Goal: Navigation & Orientation: Find specific page/section

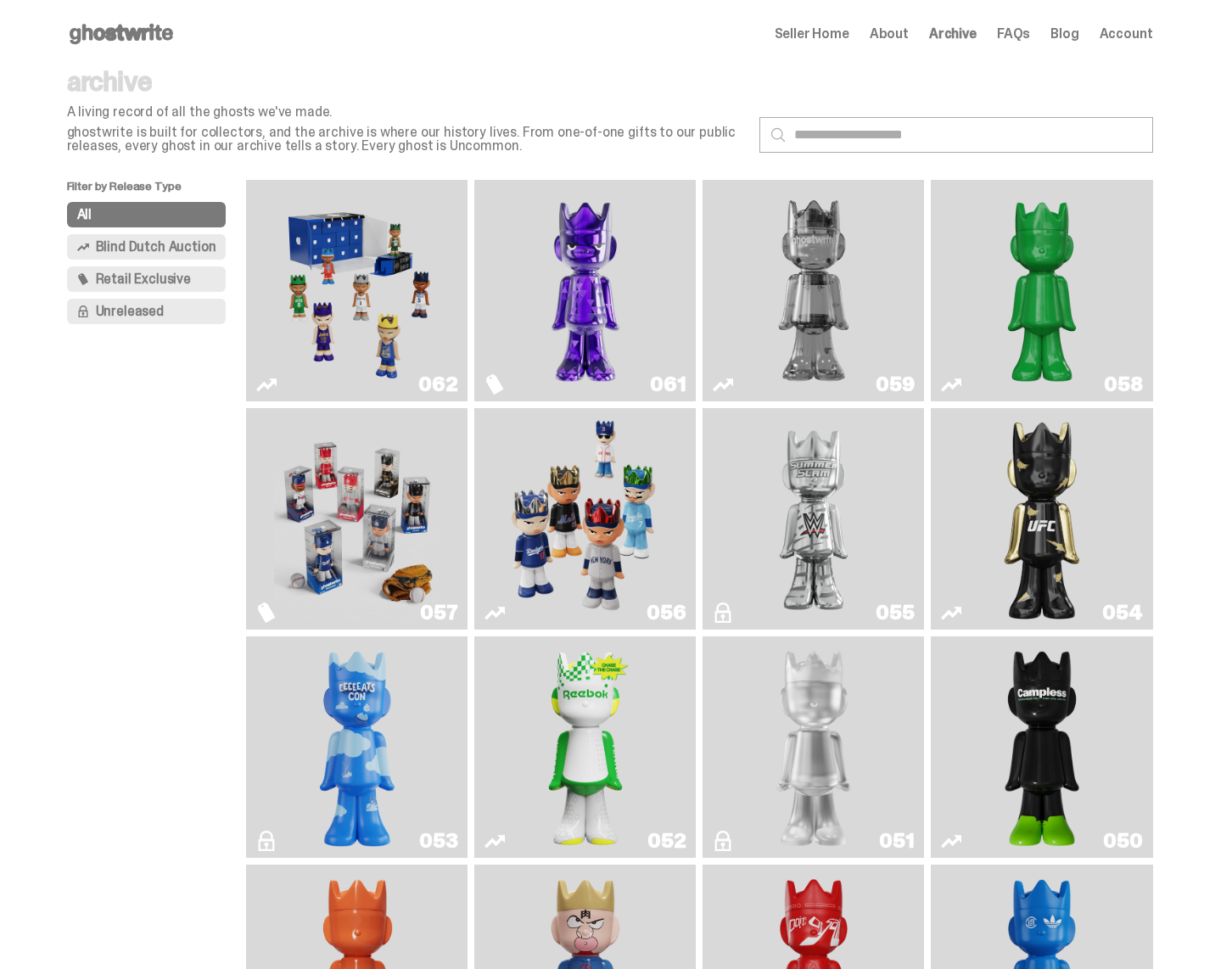
click at [138, 35] on use at bounding box center [122, 34] width 104 height 20
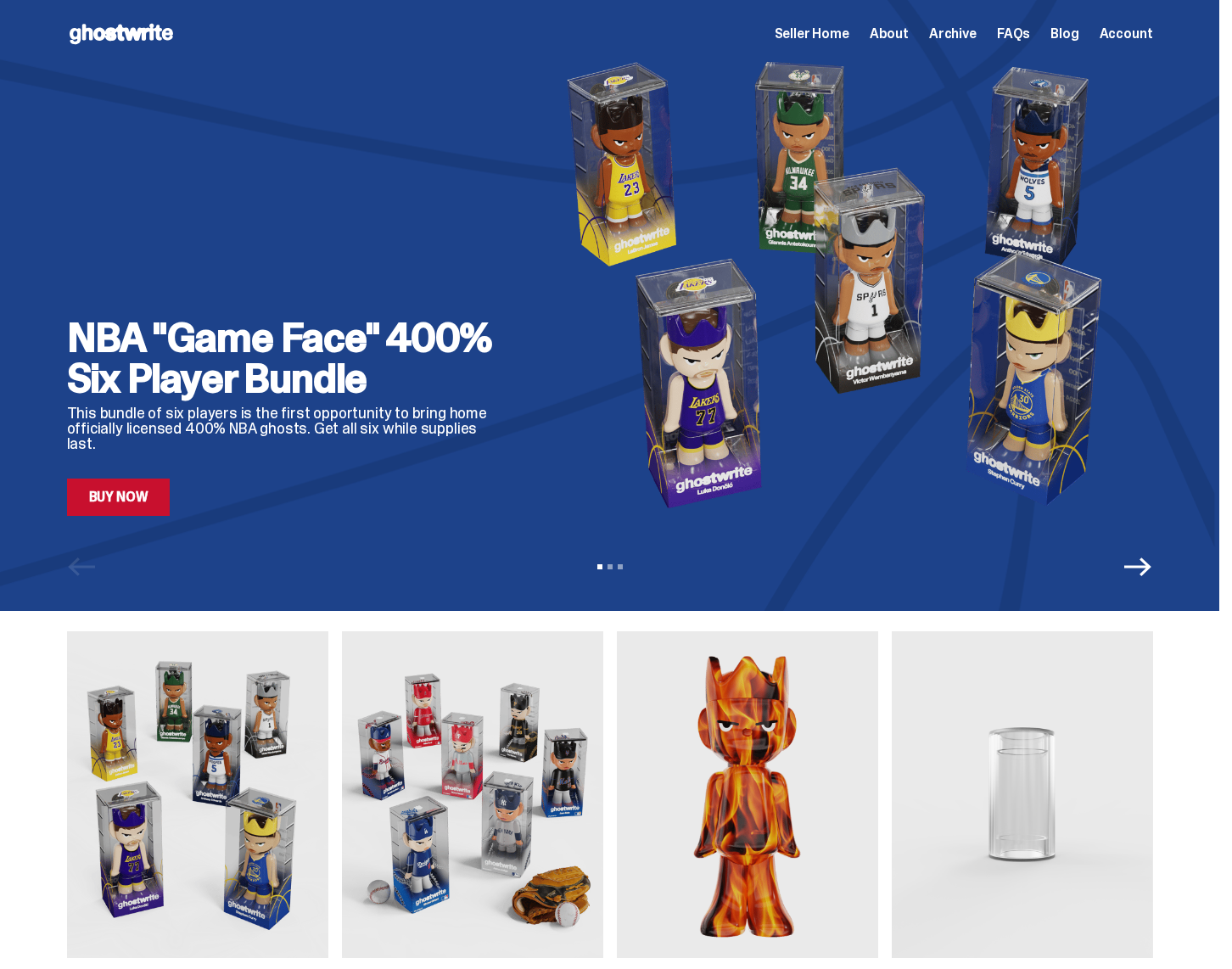
click at [850, 32] on span "Seller Home" at bounding box center [812, 34] width 75 height 14
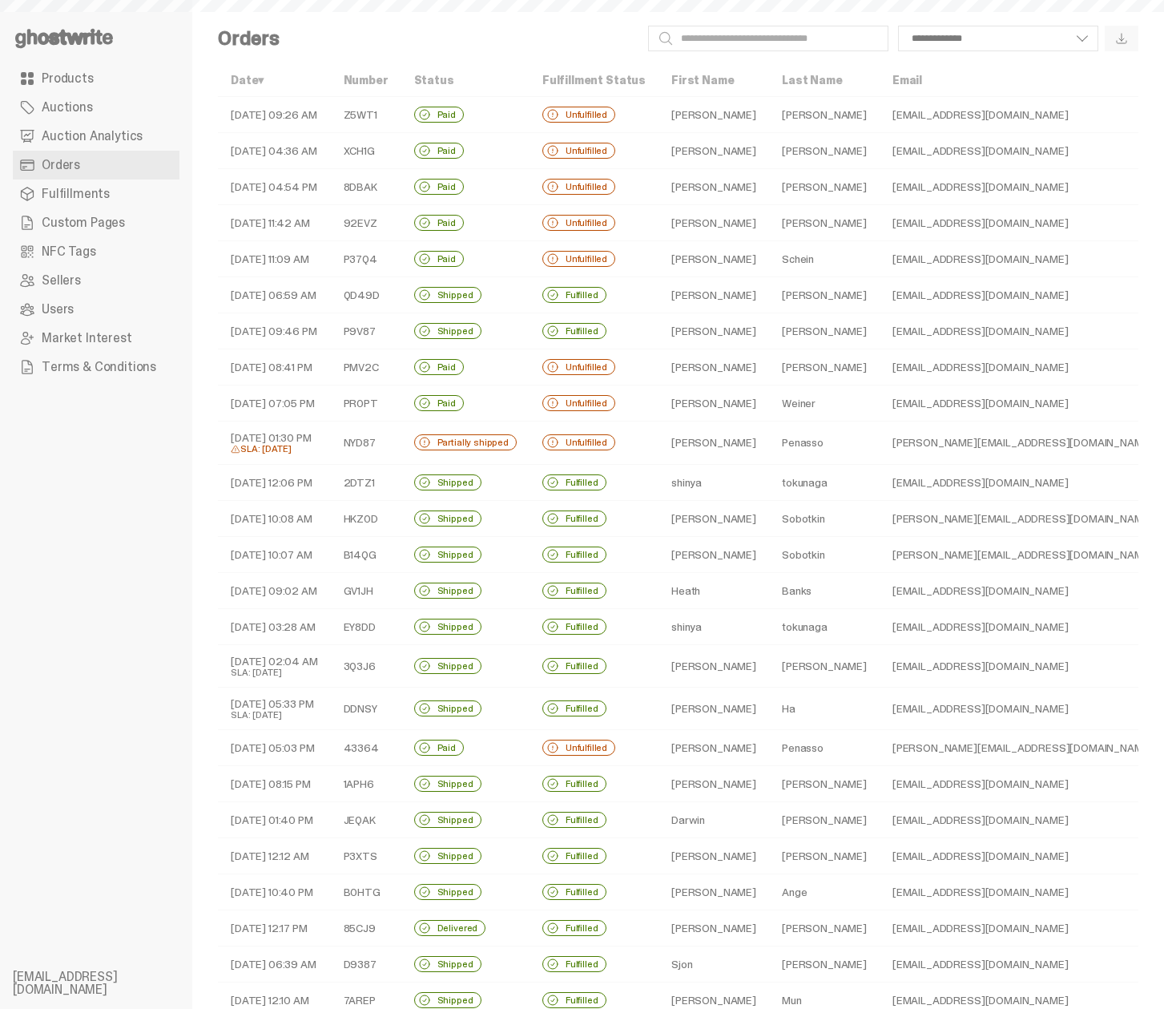
select select
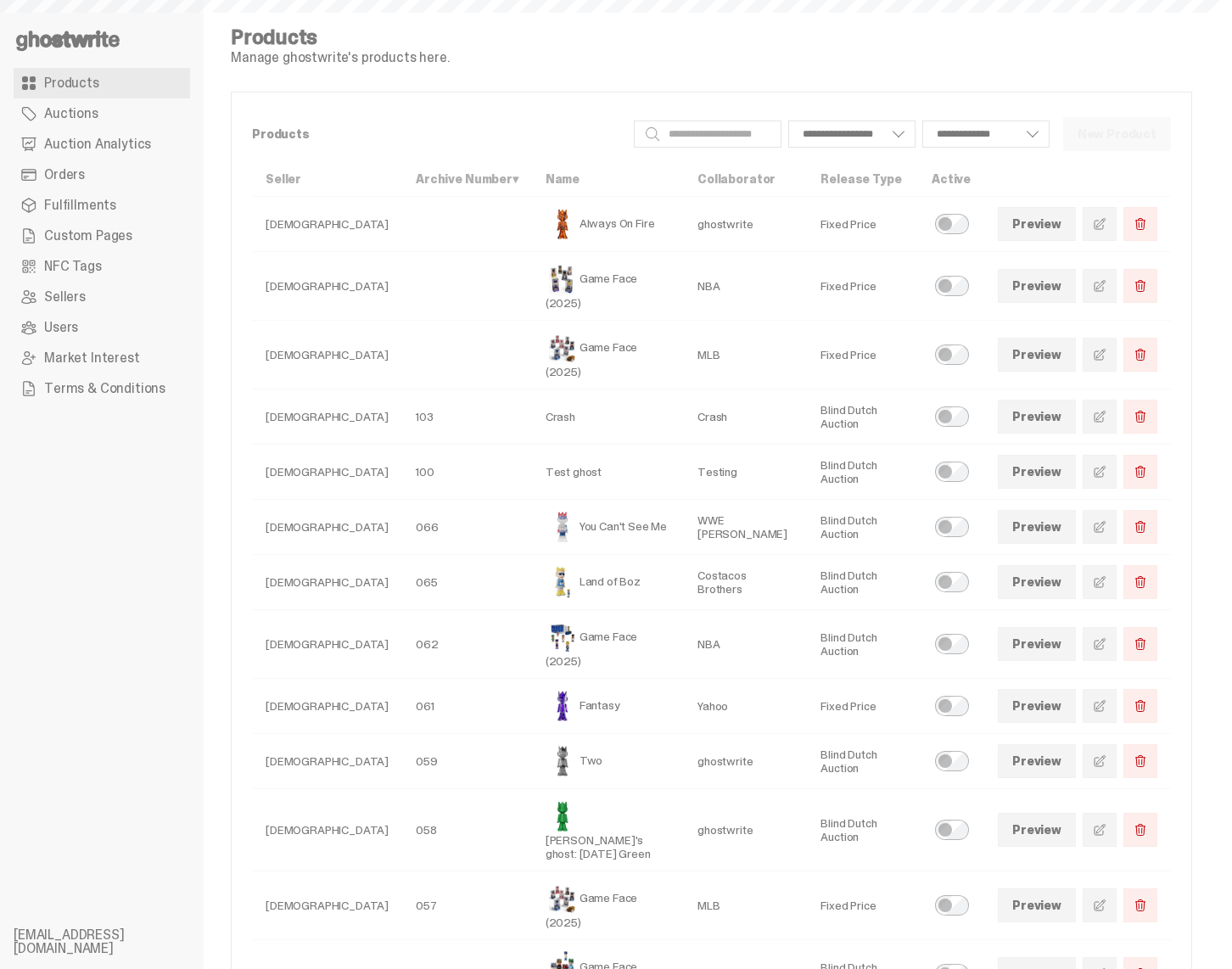
select select
click at [75, 119] on span "Auctions" at bounding box center [71, 114] width 55 height 14
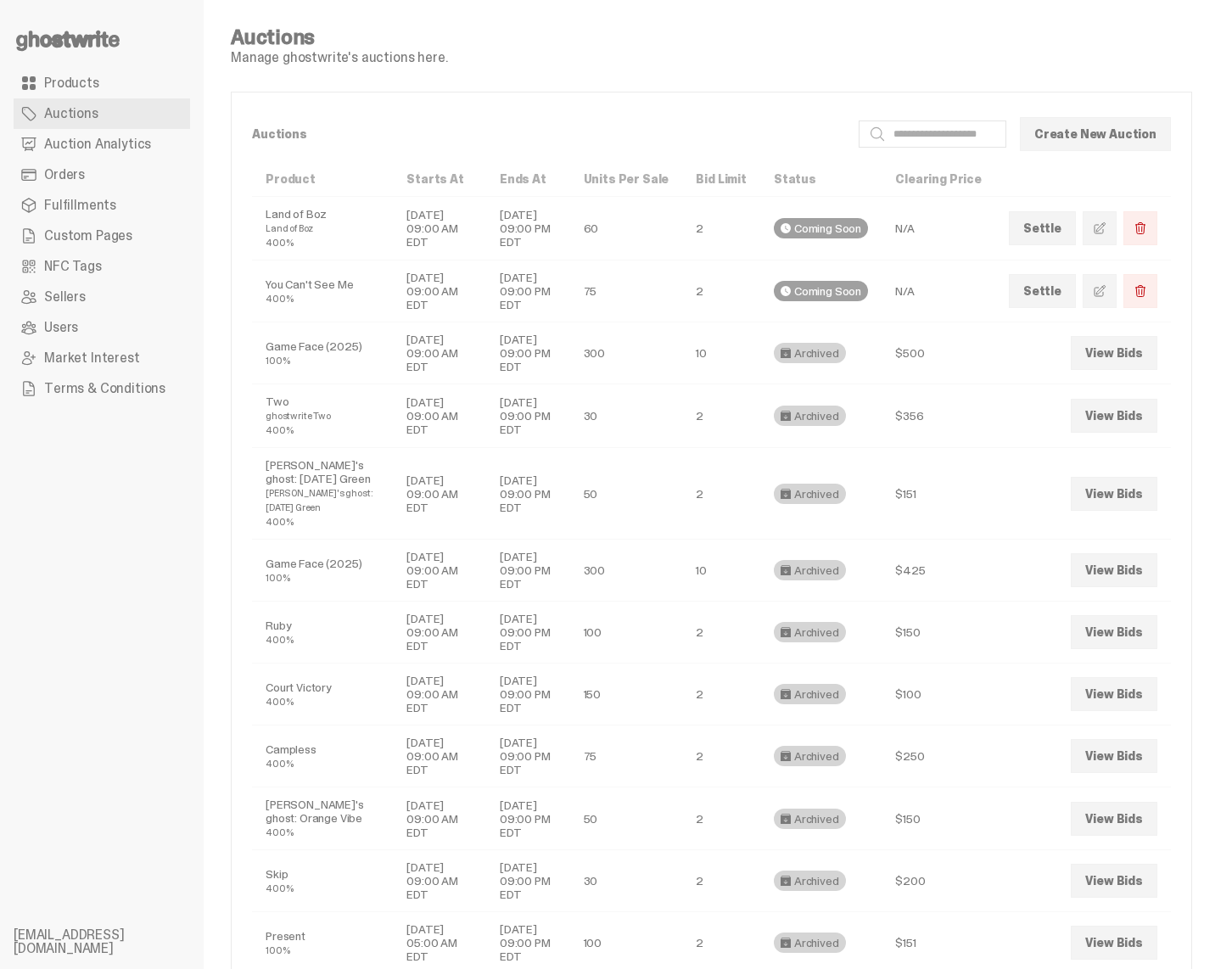
click at [77, 146] on span "Auction Analytics" at bounding box center [97, 144] width 107 height 14
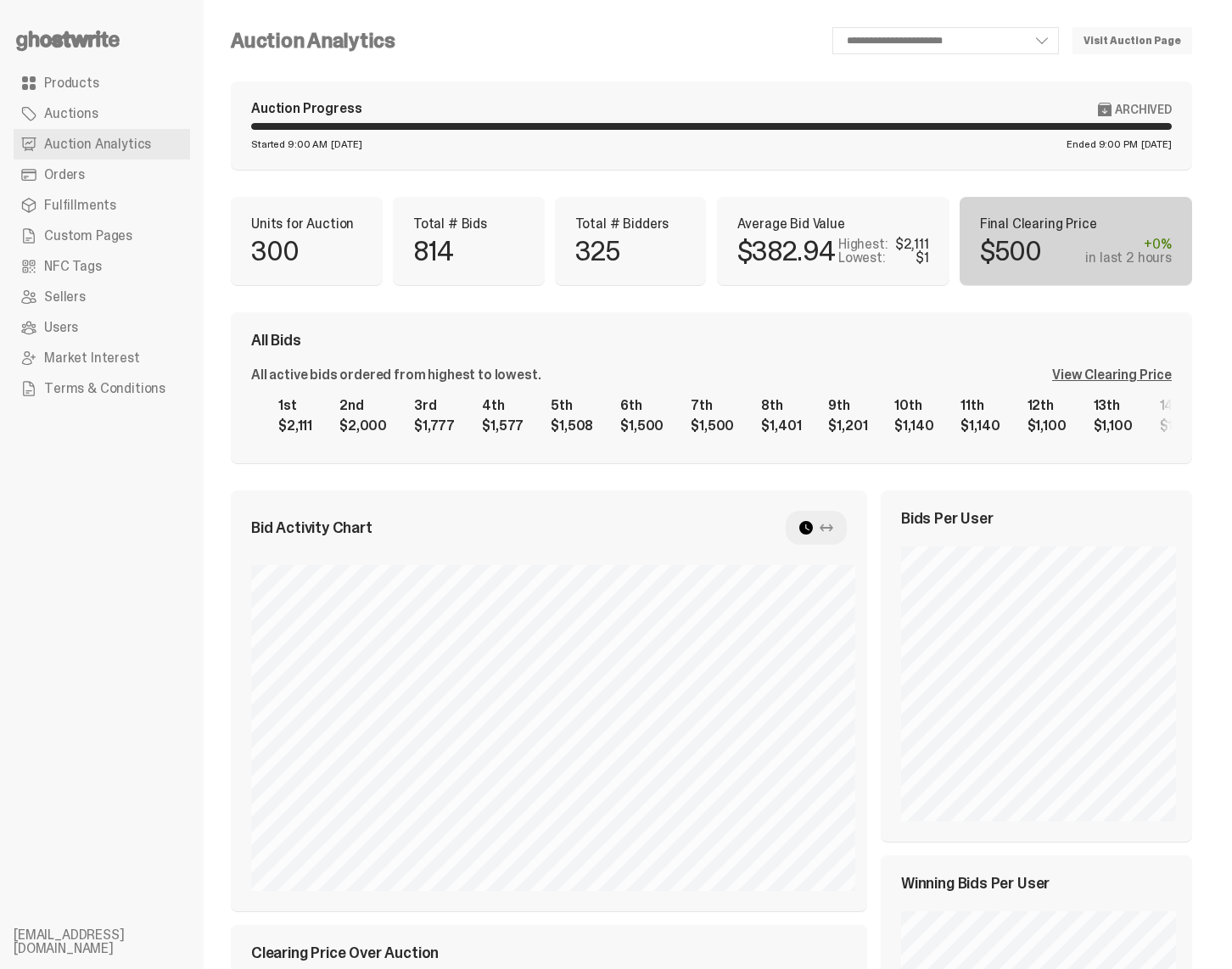
click at [84, 189] on link "Orders" at bounding box center [102, 174] width 176 height 31
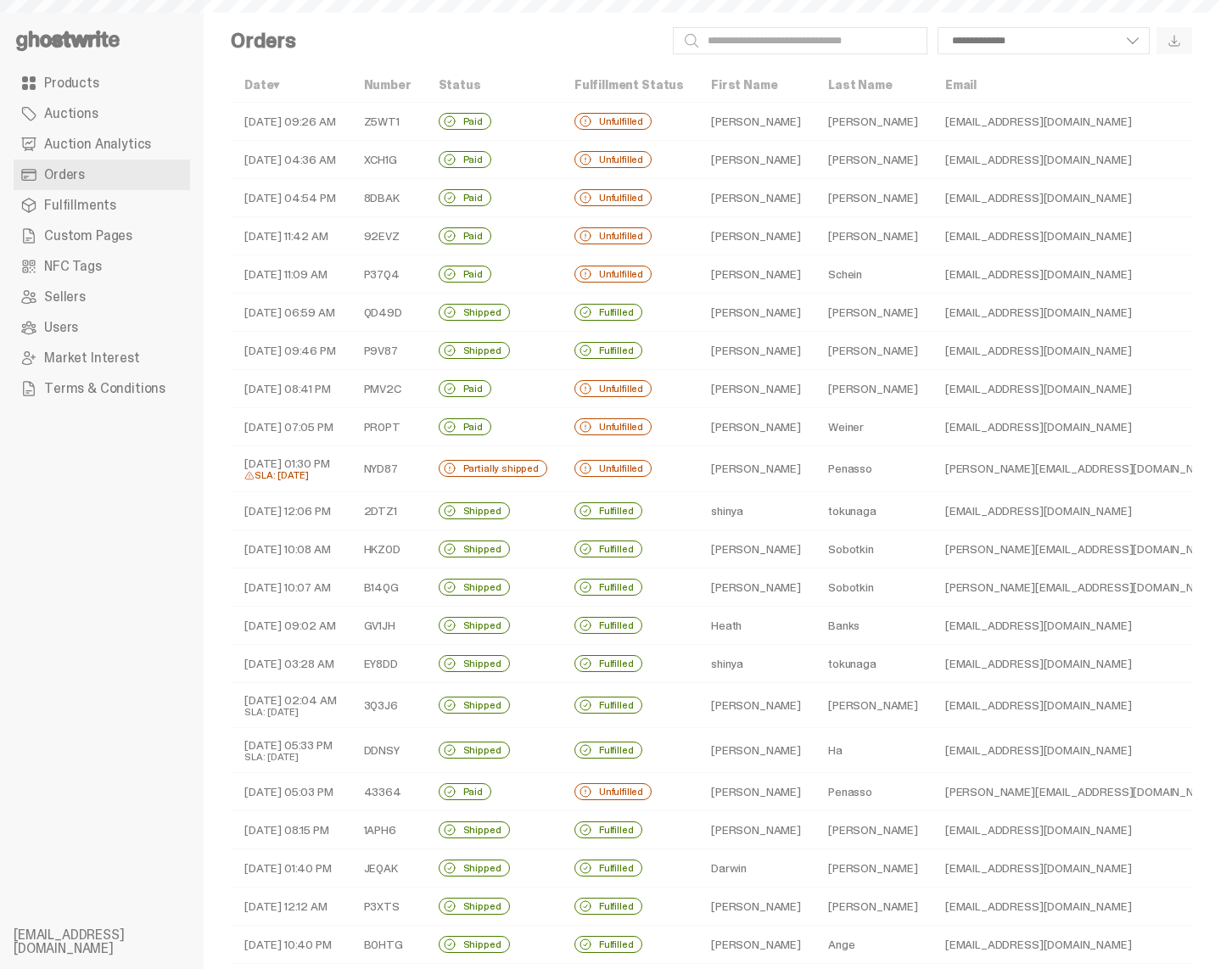
click at [88, 211] on span "Fulfillments" at bounding box center [80, 205] width 72 height 14
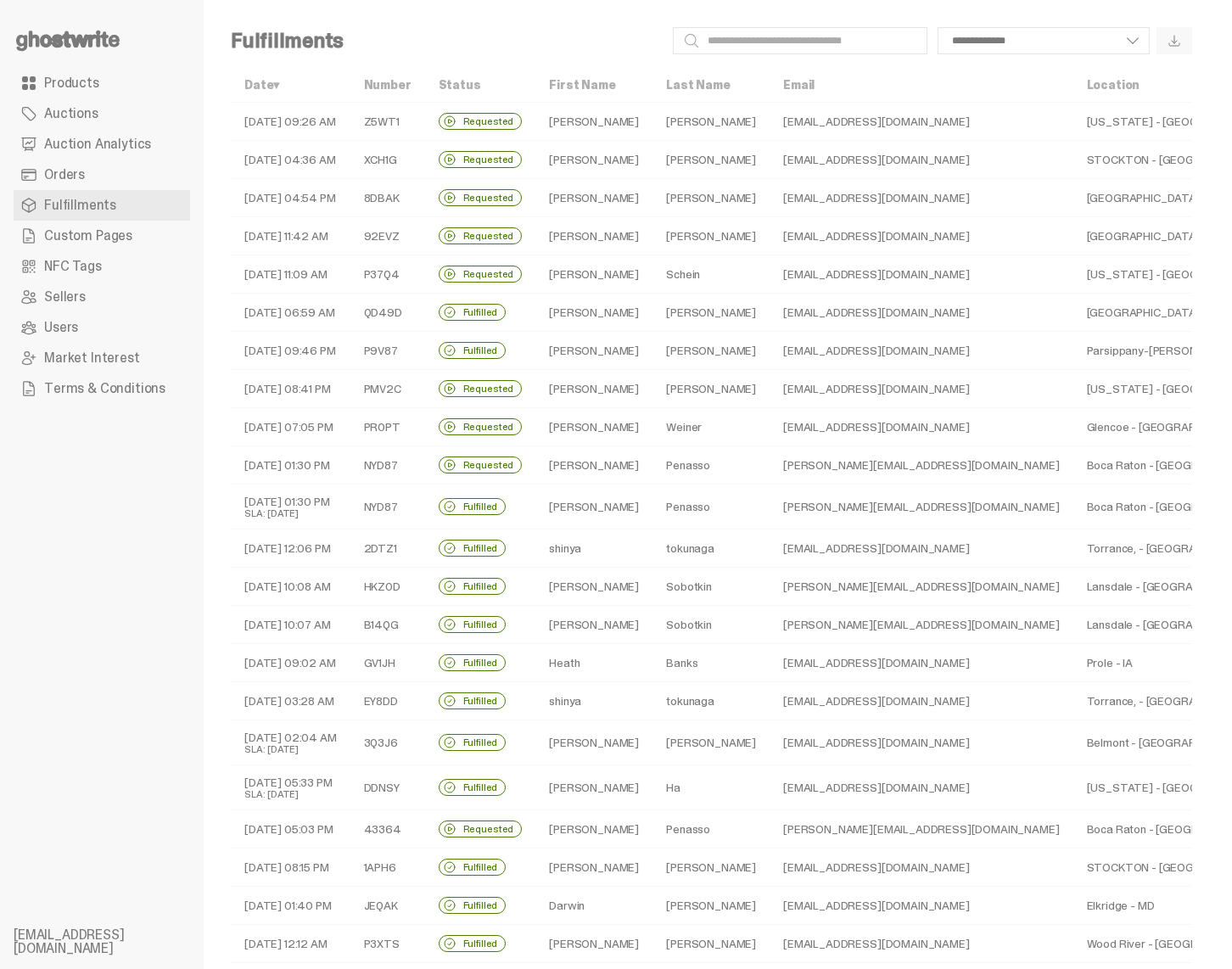
click at [91, 238] on span "Custom Pages" at bounding box center [88, 236] width 89 height 14
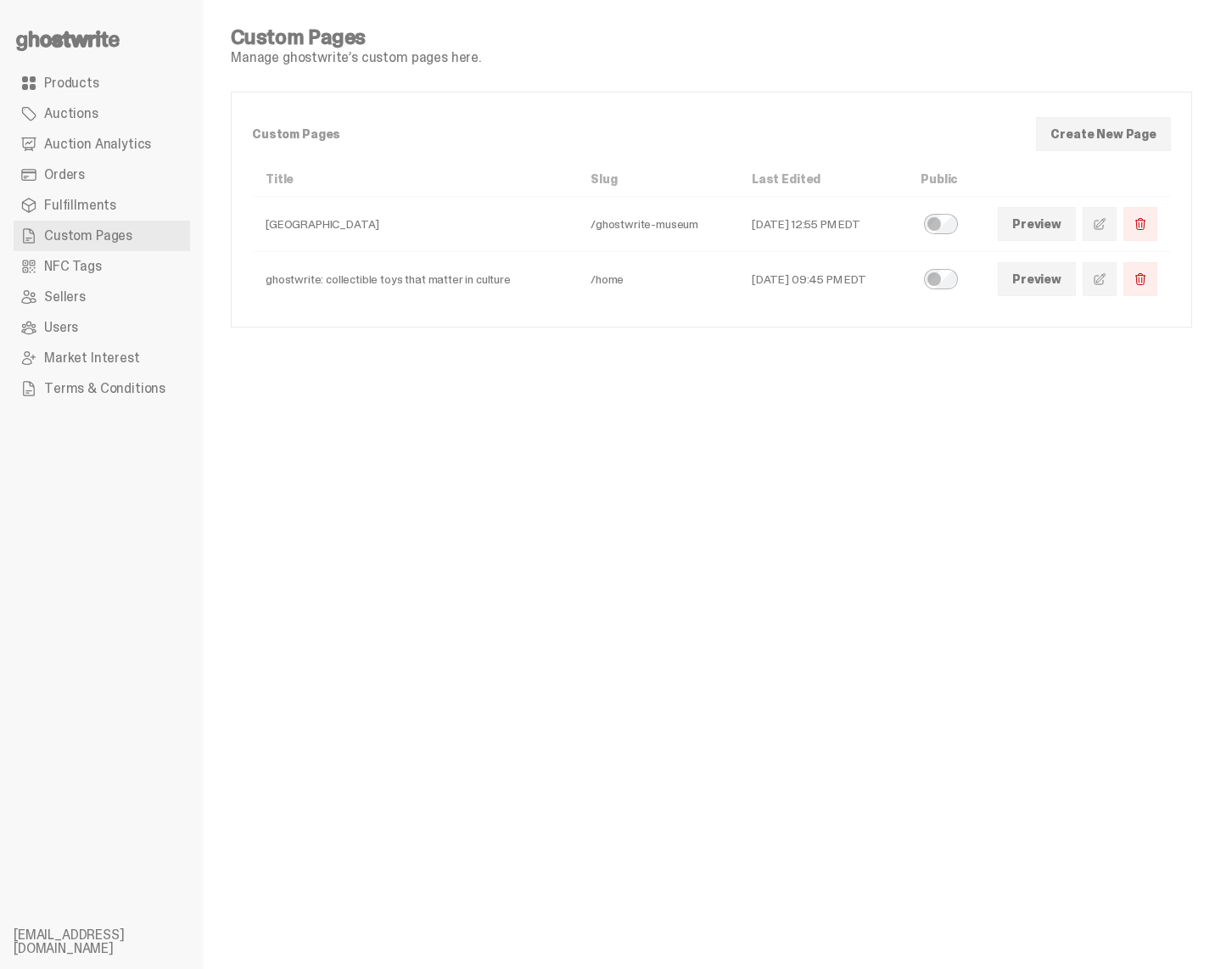
click at [95, 264] on span "NFC Tags" at bounding box center [73, 267] width 58 height 14
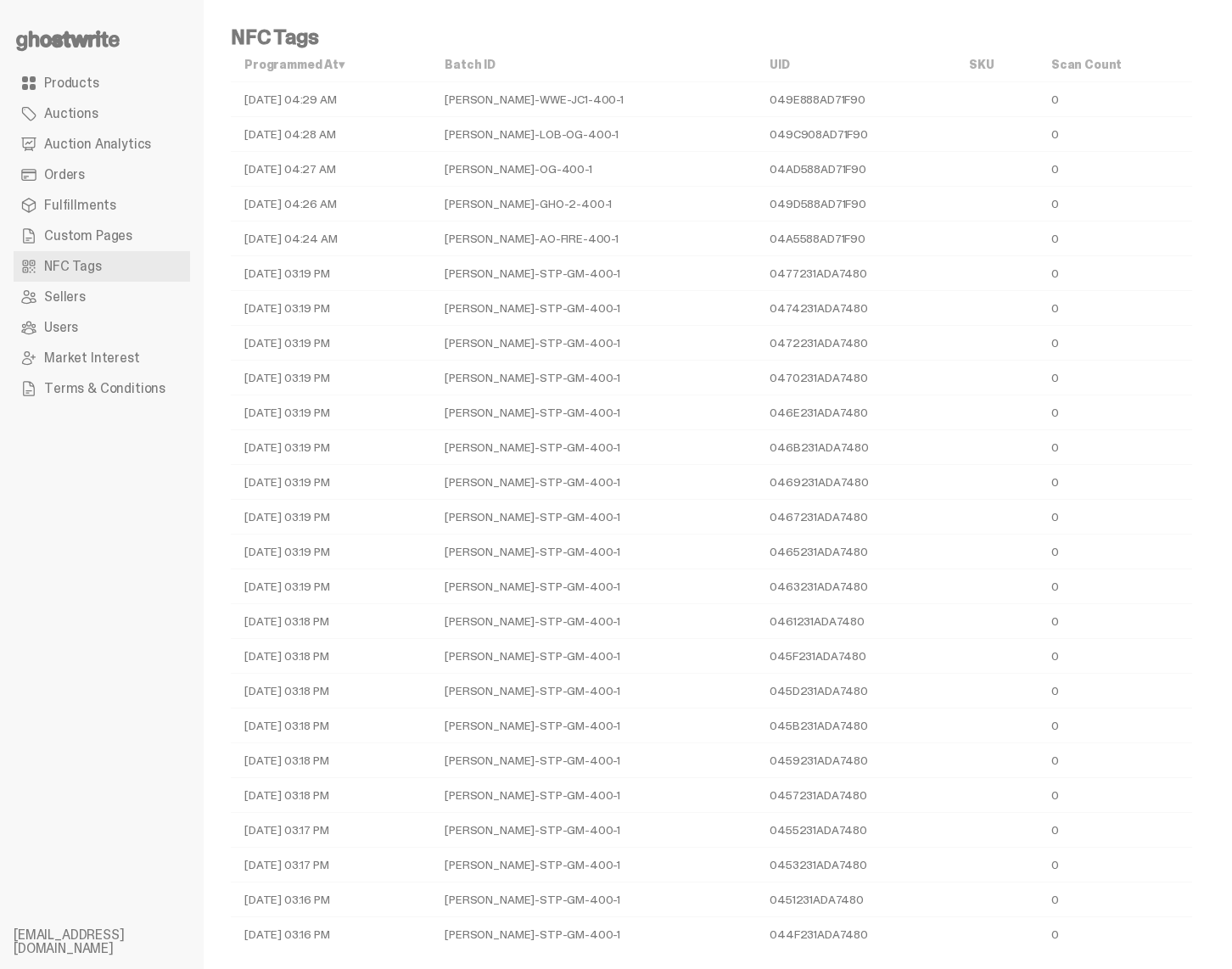
click at [100, 296] on link "Sellers" at bounding box center [102, 297] width 176 height 31
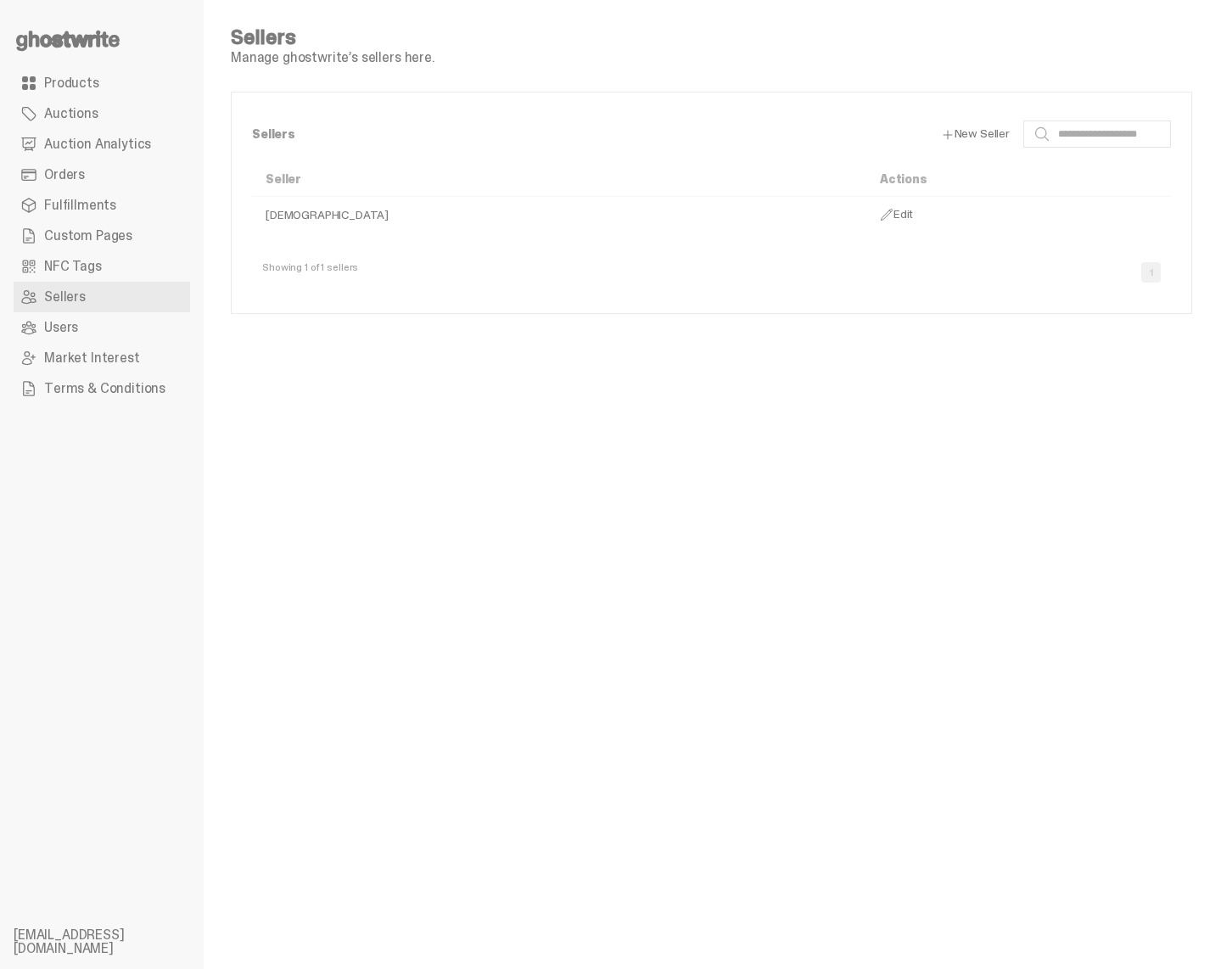
click at [101, 324] on link "Users" at bounding box center [102, 328] width 176 height 31
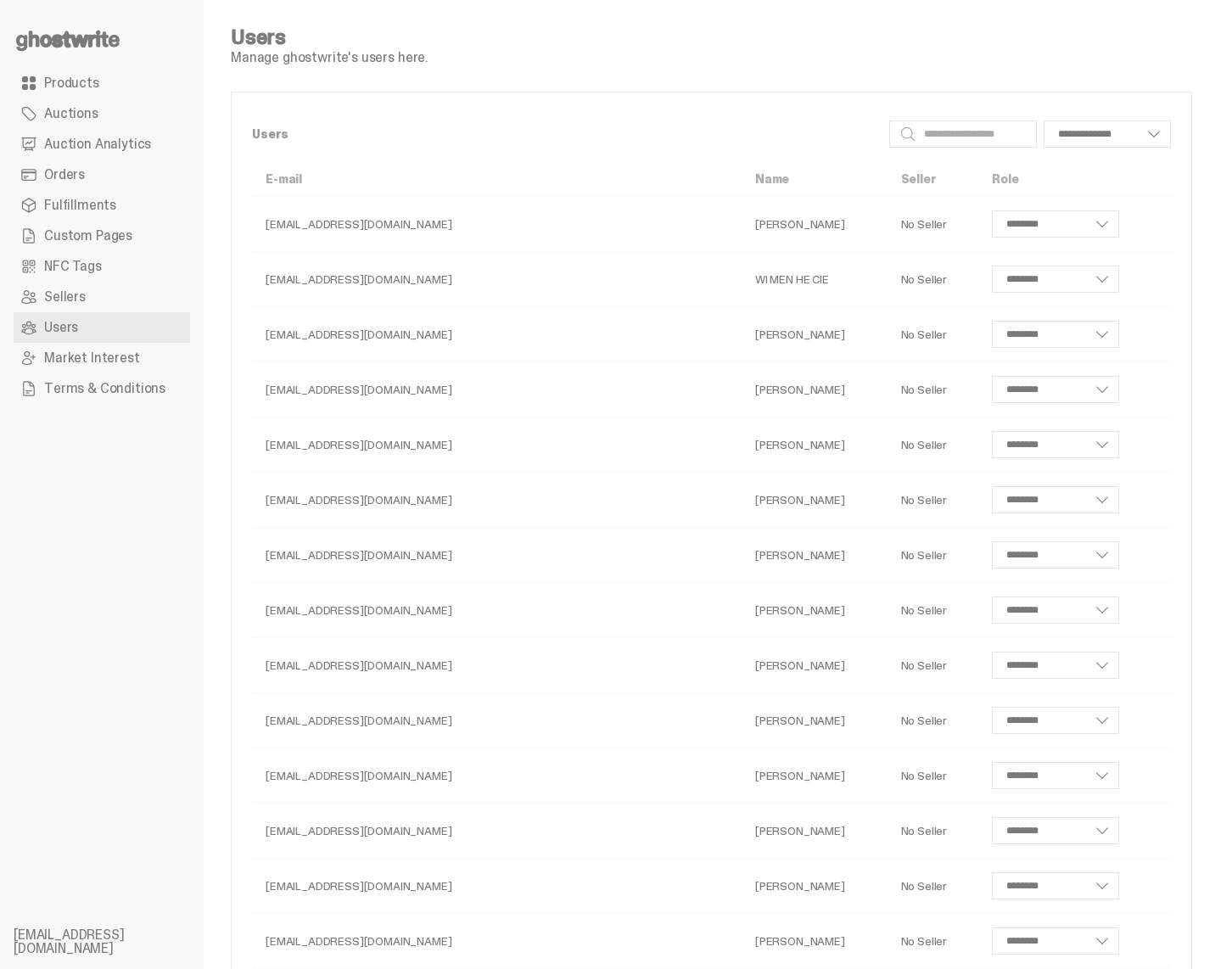
click at [99, 355] on span "Market Interest" at bounding box center [92, 359] width 96 height 14
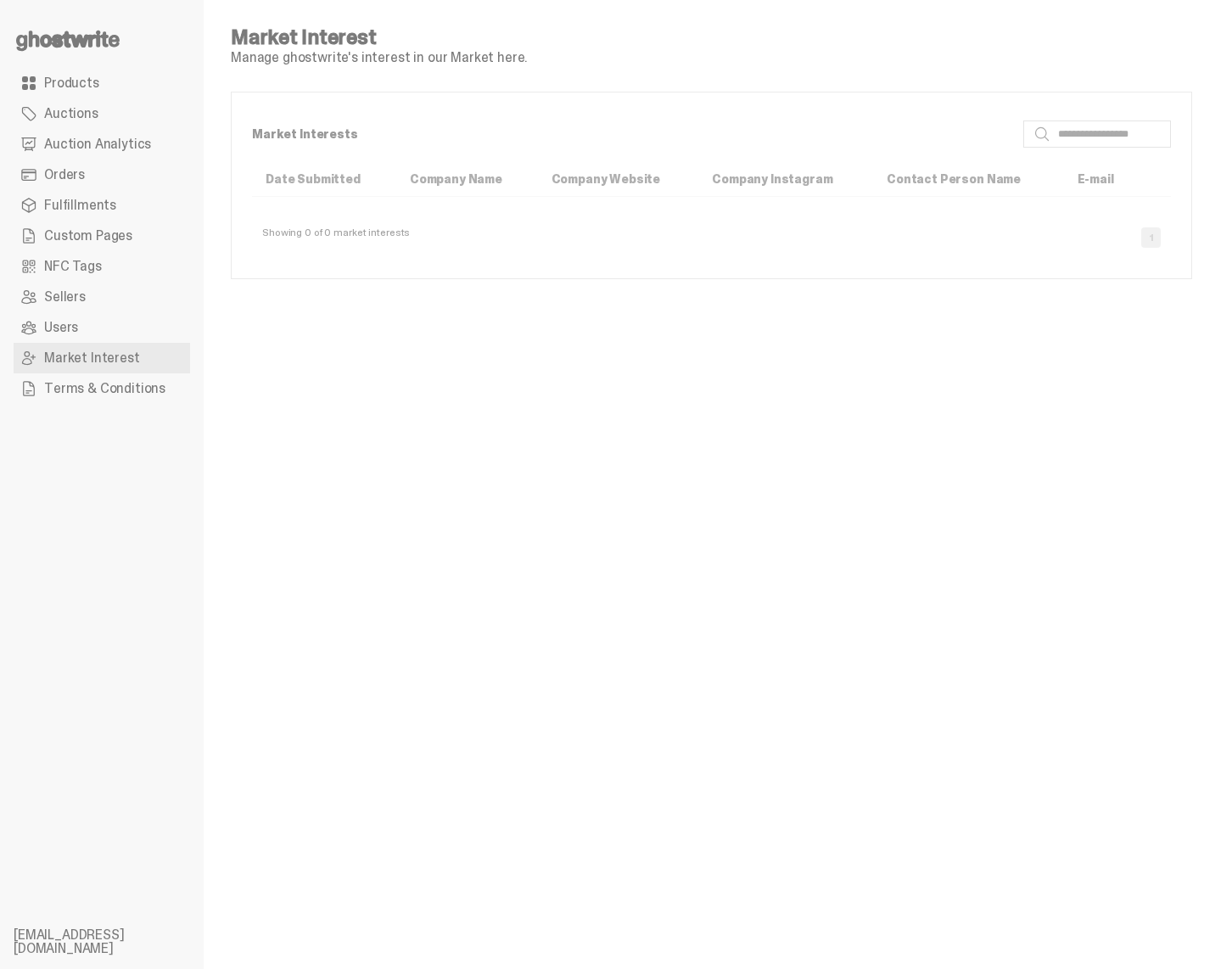
click at [105, 321] on link "Users" at bounding box center [102, 328] width 176 height 31
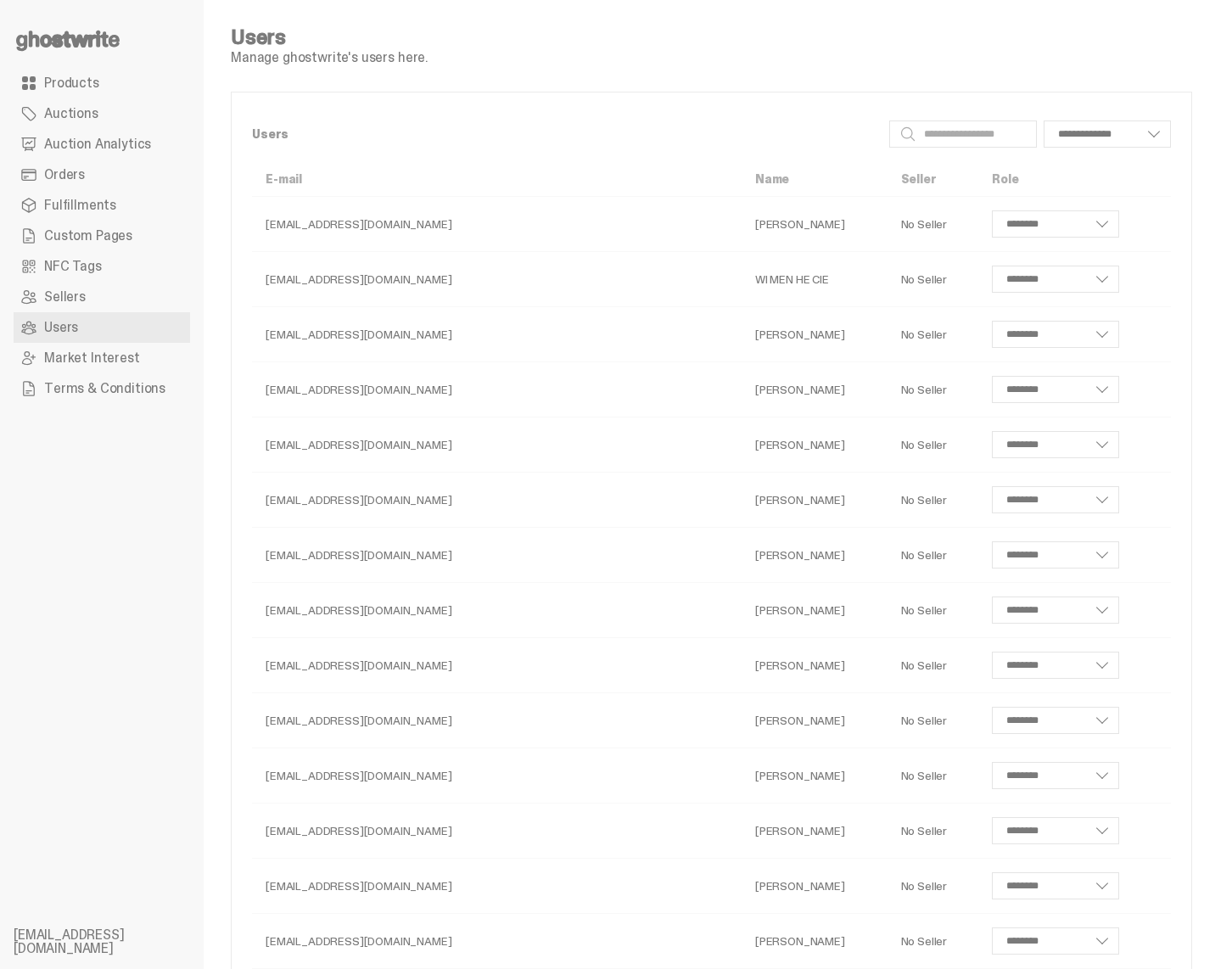
click at [93, 362] on span "Market Interest" at bounding box center [92, 359] width 96 height 14
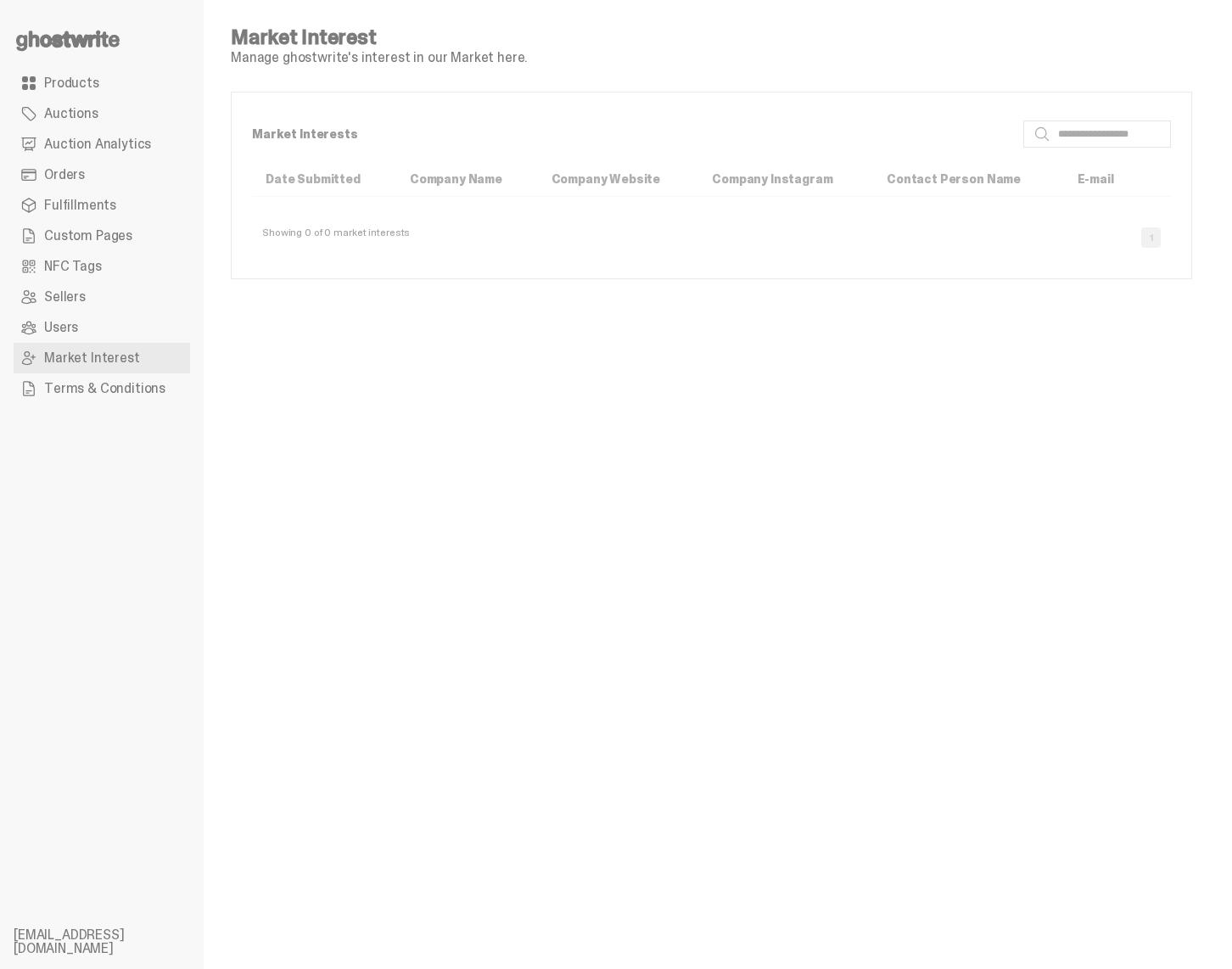
click at [89, 381] on span "Terms & Conditions" at bounding box center [105, 388] width 122 height 14
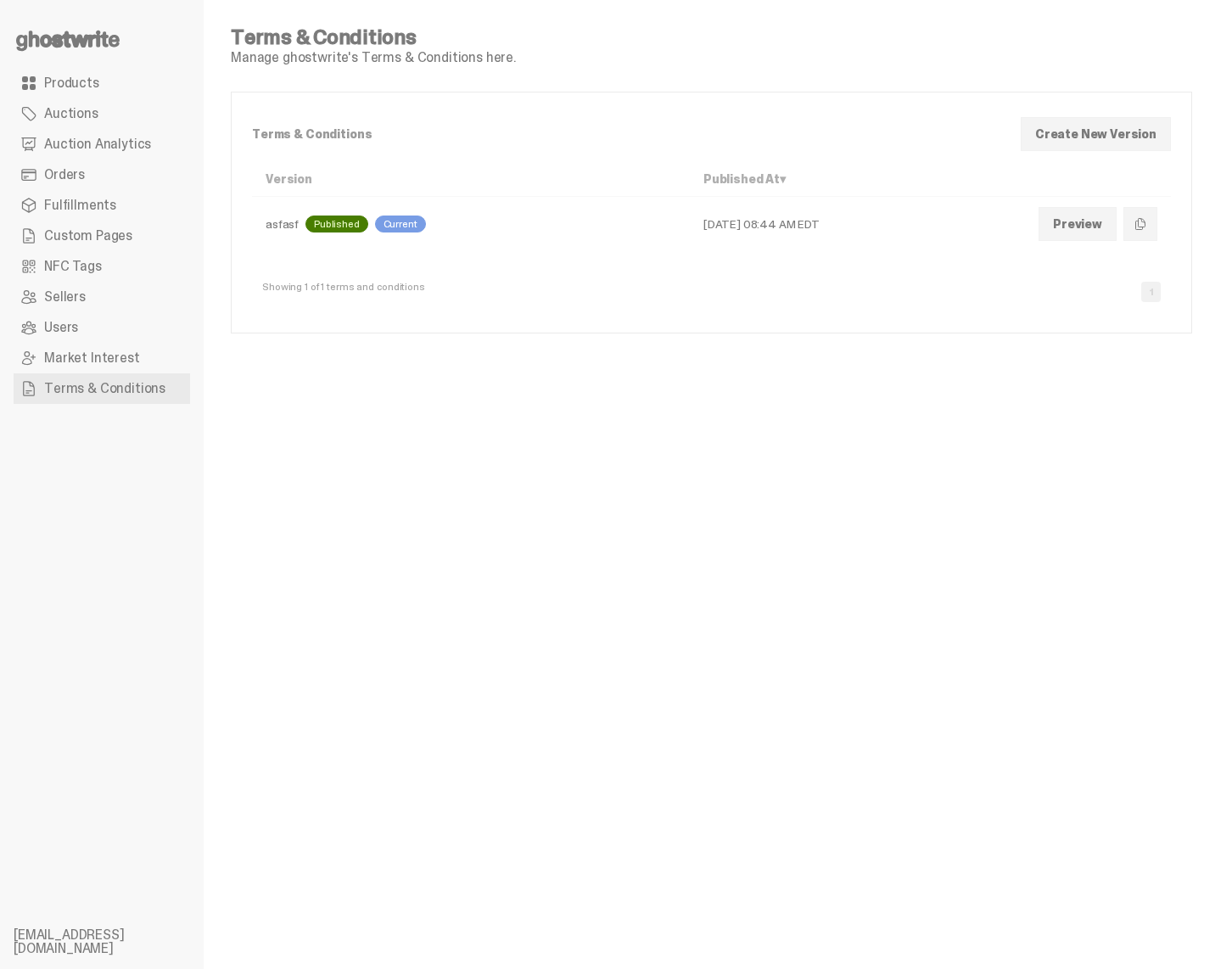
click at [277, 221] on div "asfasf Published Current" at bounding box center [471, 223] width 410 height 17
click at [284, 223] on div "asfasf Published Current" at bounding box center [471, 223] width 410 height 17
click at [1085, 227] on link "Preview" at bounding box center [1078, 224] width 78 height 34
click at [690, 247] on td "Aug 31, 2025 08:44 AM EDT" at bounding box center [858, 224] width 336 height 55
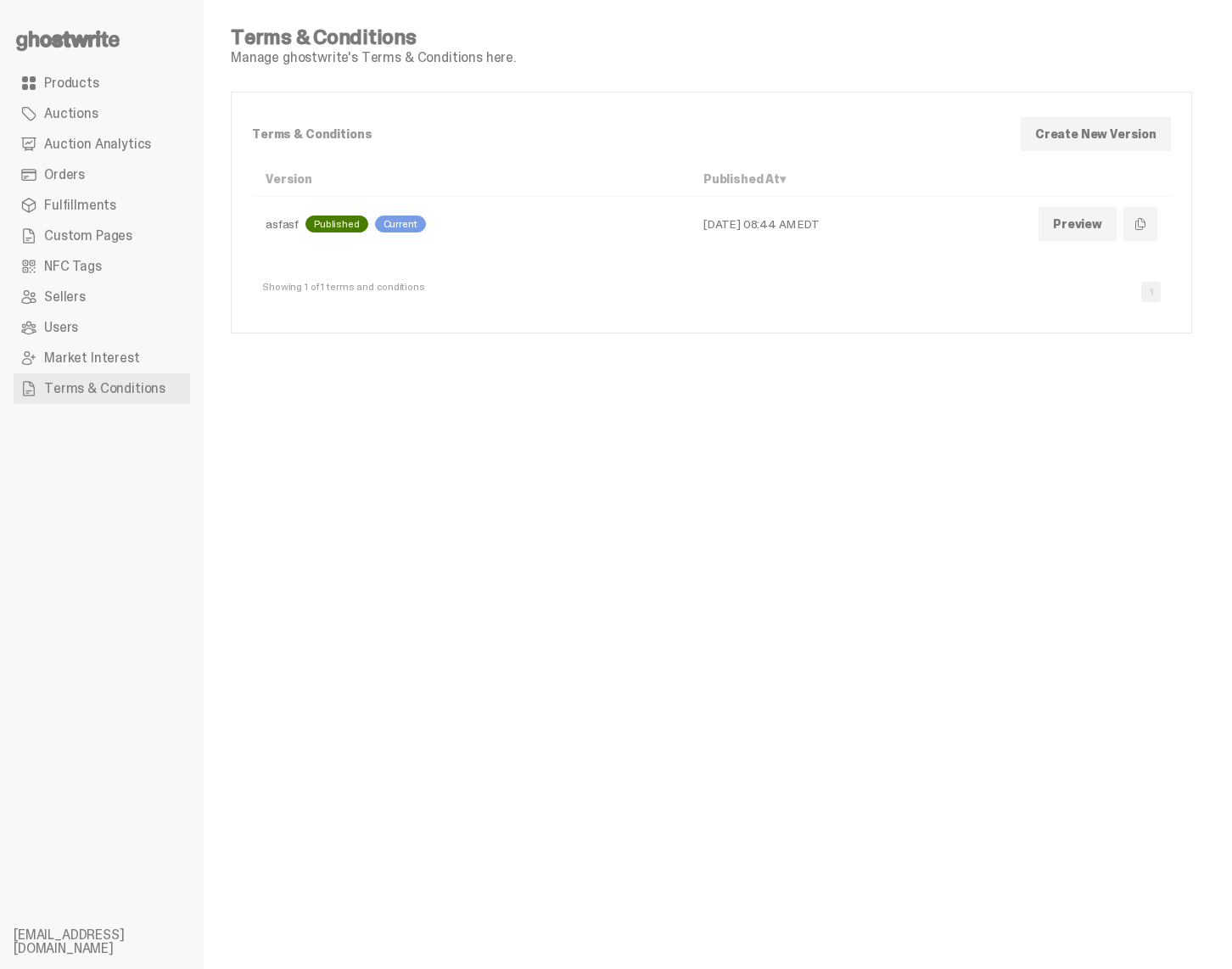
drag, startPoint x: 300, startPoint y: 223, endPoint x: 762, endPoint y: 250, distance: 462.8
click at [763, 250] on tr "asfasf Published Current Aug 31, 2025 08:44 AM EDT Preview Create New Version f…" at bounding box center [711, 224] width 919 height 55
click at [762, 250] on td "Aug 31, 2025 08:44 AM EDT" at bounding box center [858, 224] width 336 height 55
click at [838, 258] on div "Showing 1 of 1 terms and conditions 1" at bounding box center [711, 285] width 919 height 55
click at [448, 529] on div "Terms & Conditions Manage ghostwrite's Terms & Conditions here. Terms & Conditi…" at bounding box center [711, 484] width 1016 height 969
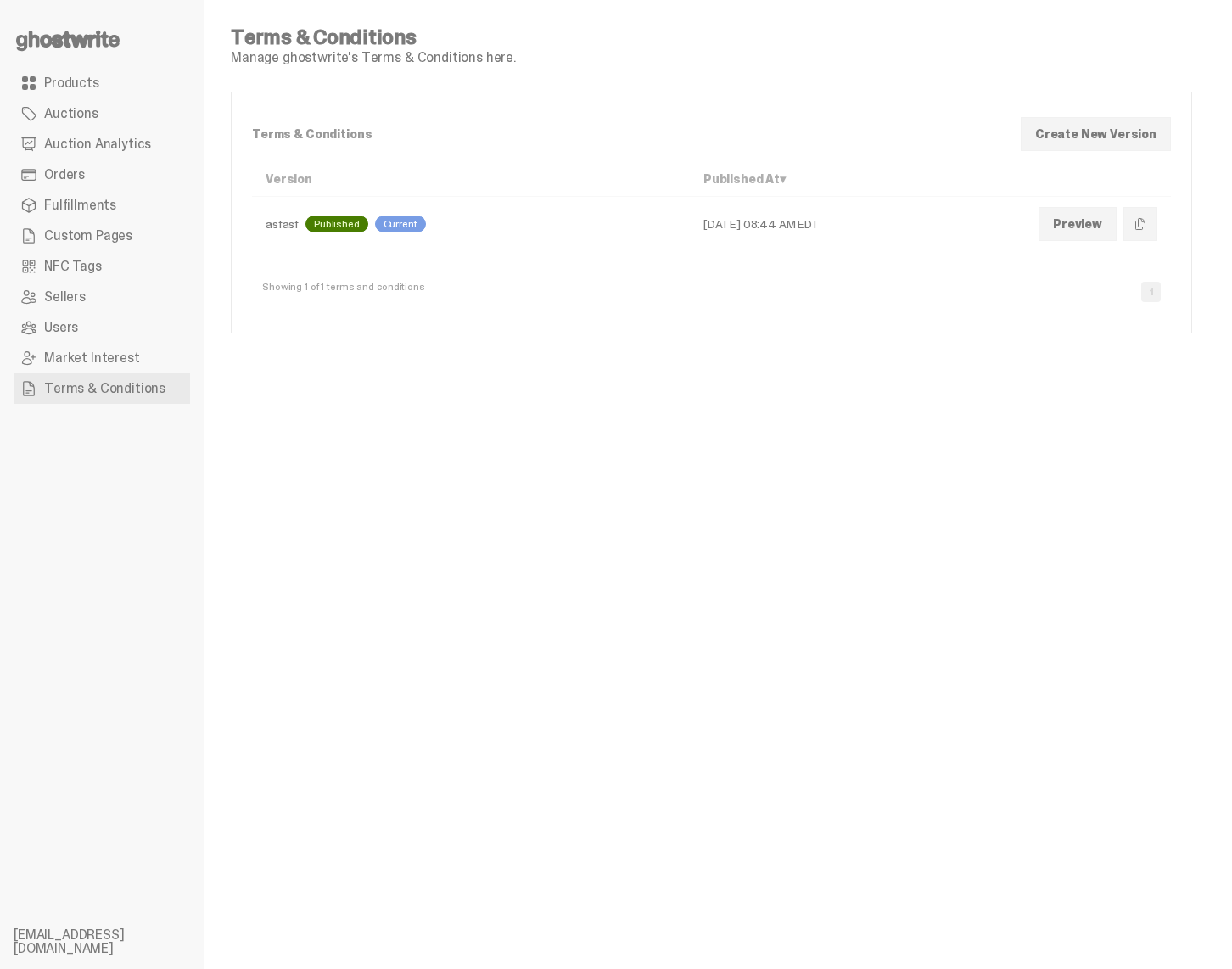
click at [510, 514] on div "Terms & Conditions Manage ghostwrite's Terms & Conditions here. Terms & Conditi…" at bounding box center [711, 484] width 1016 height 969
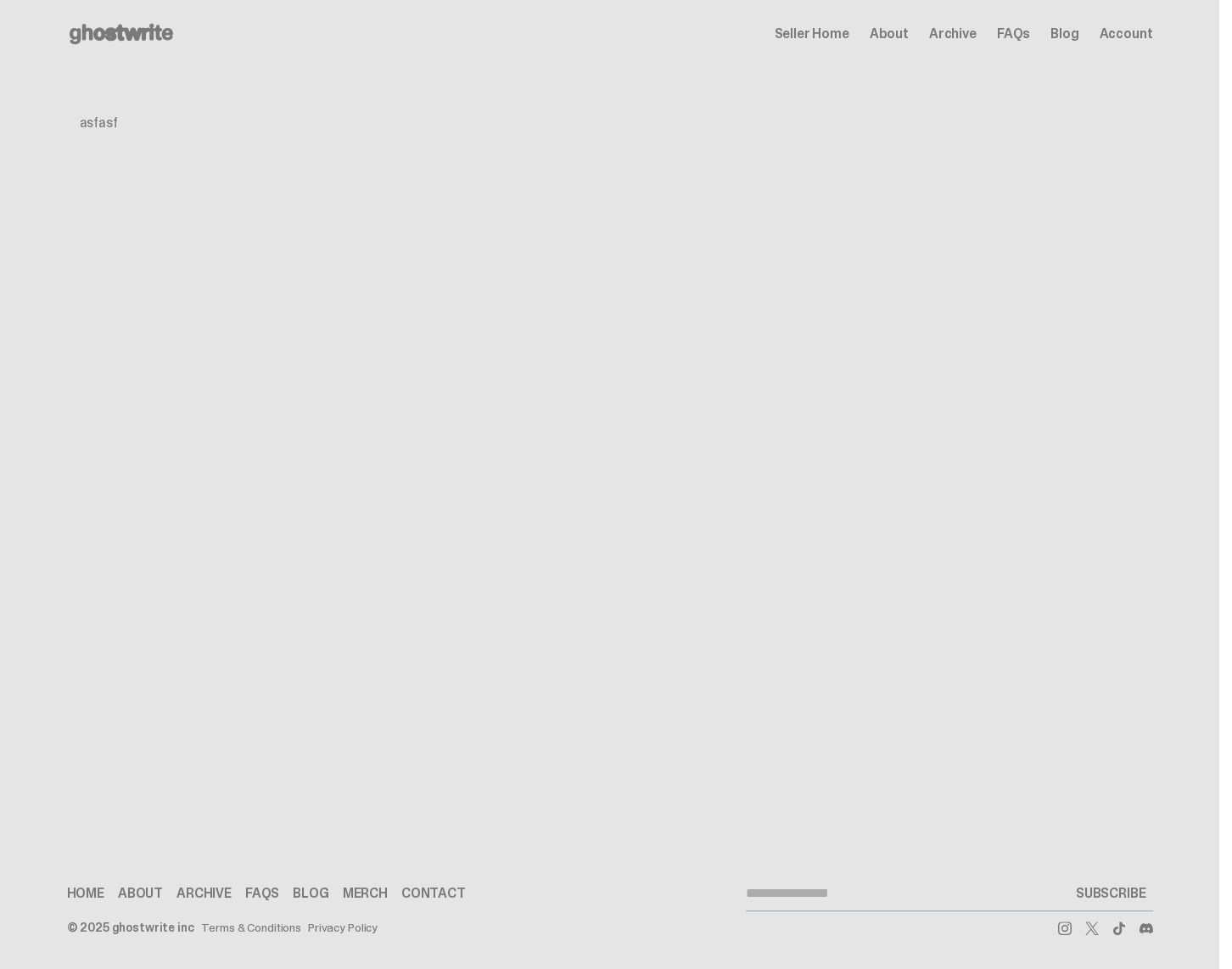
click at [606, 173] on div "asfasf" at bounding box center [610, 123] width 1087 height 112
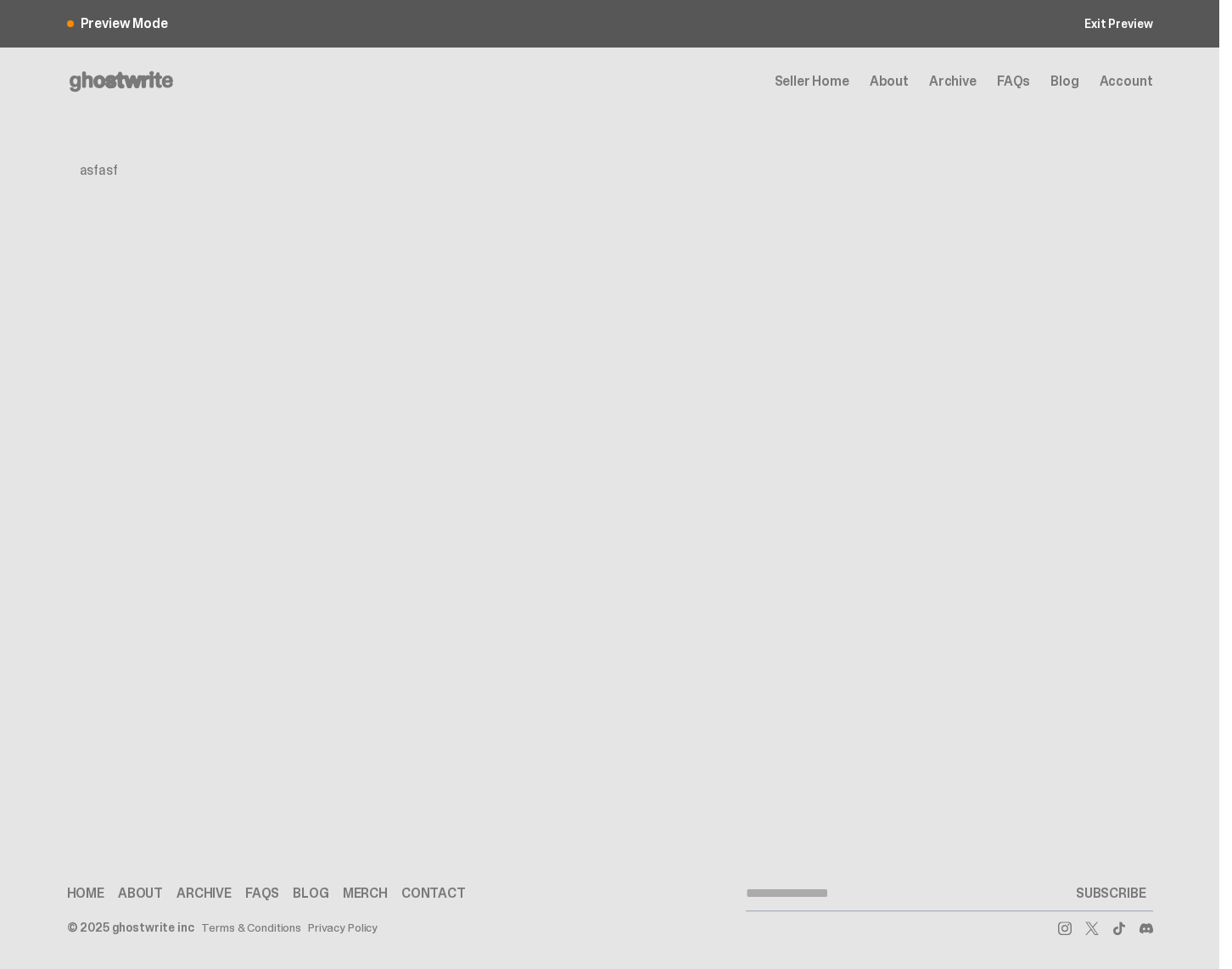
click at [240, 924] on link "Terms & Conditions" at bounding box center [251, 927] width 101 height 12
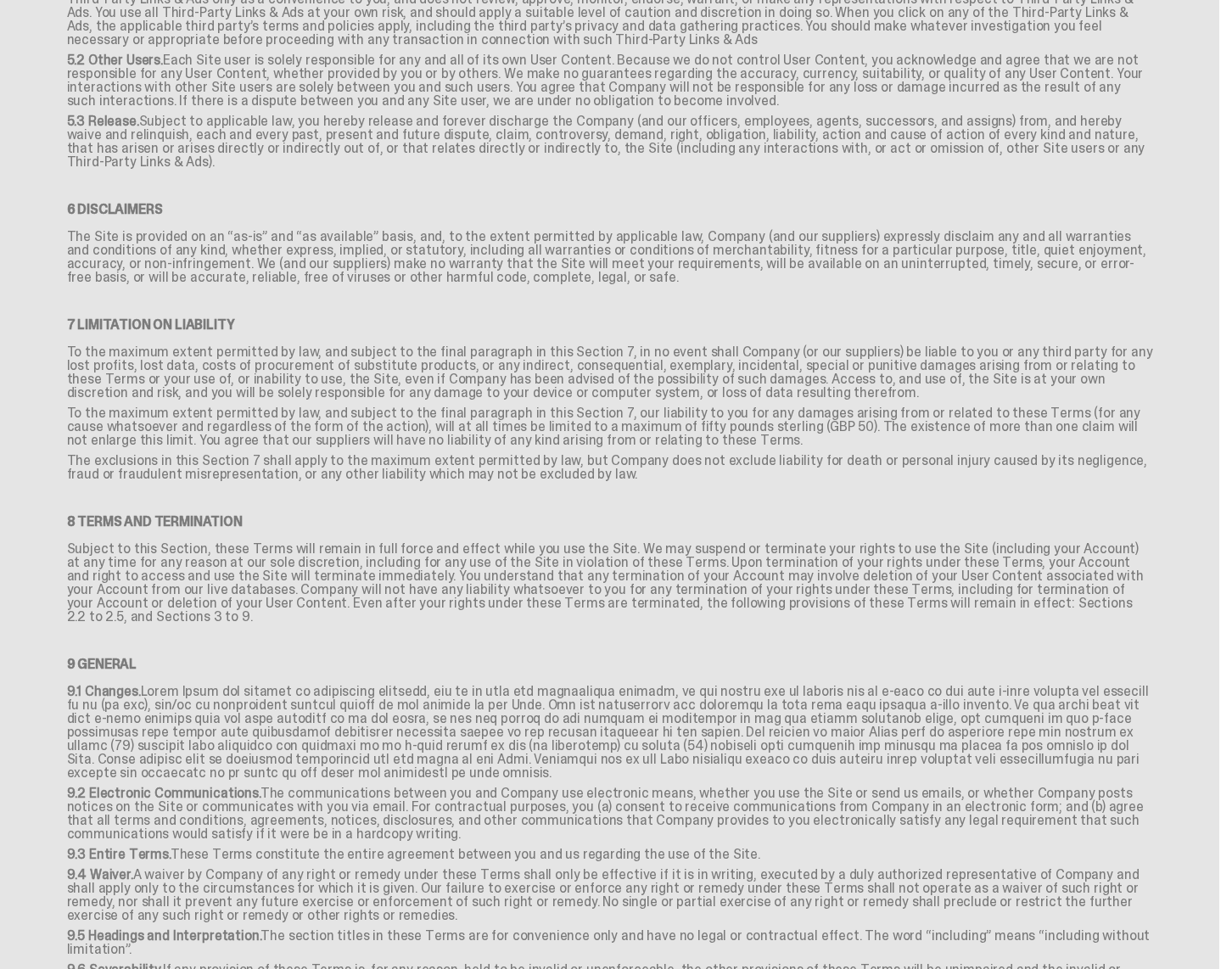
scroll to position [1879, 0]
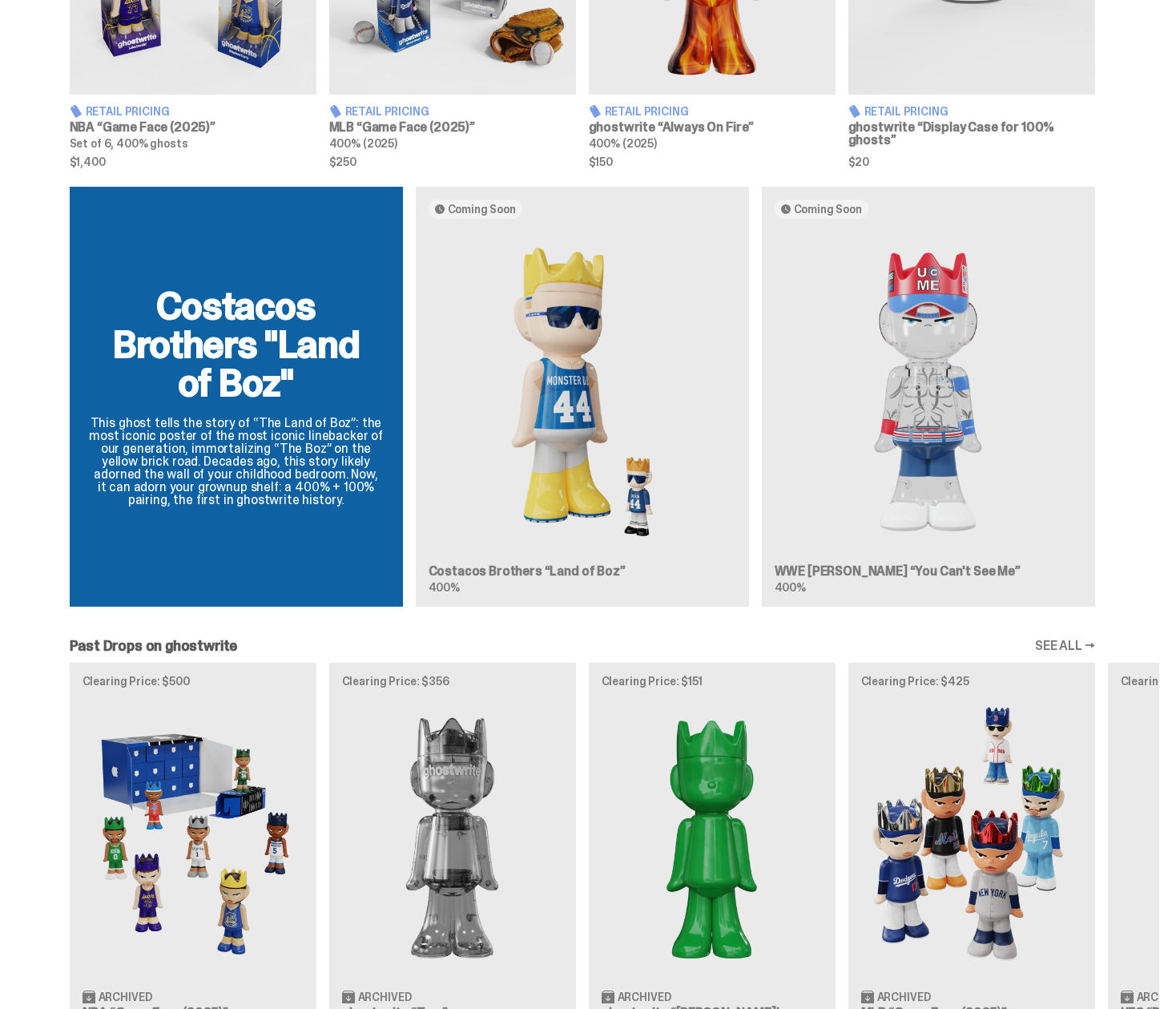
scroll to position [836, 0]
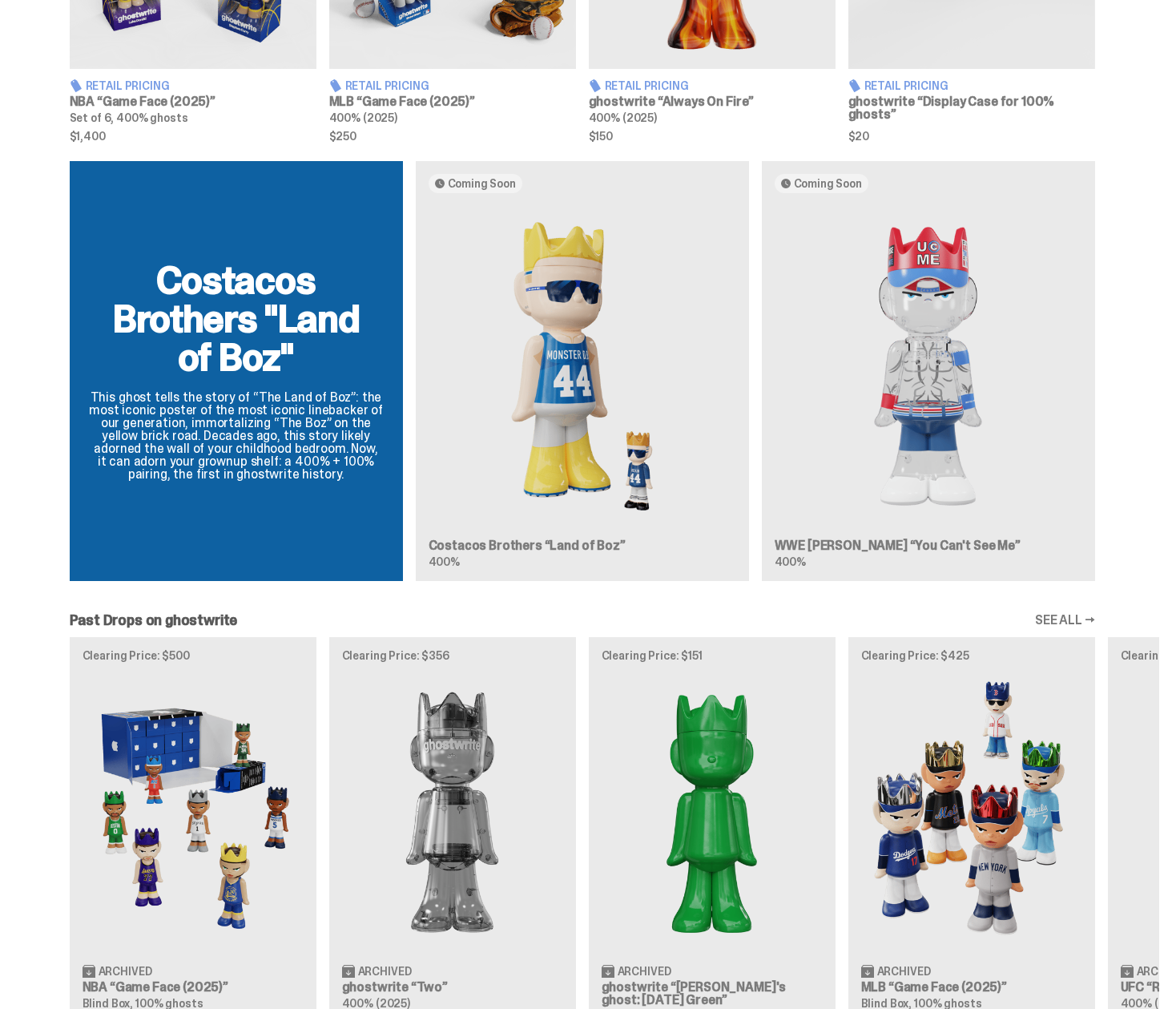
click at [993, 311] on div "Costacos Brothers "Land of Boz" This ghost tells the story of “The Land of Boz”…" at bounding box center [582, 377] width 1153 height 433
click at [582, 377] on div "Costacos Brothers "Land of Boz" This ghost tells the story of “The Land of Boz”…" at bounding box center [582, 377] width 1153 height 433
click at [858, 434] on div "Costacos Brothers "Land of Boz" This ghost tells the story of “The Land of Boz”…" at bounding box center [582, 377] width 1153 height 433
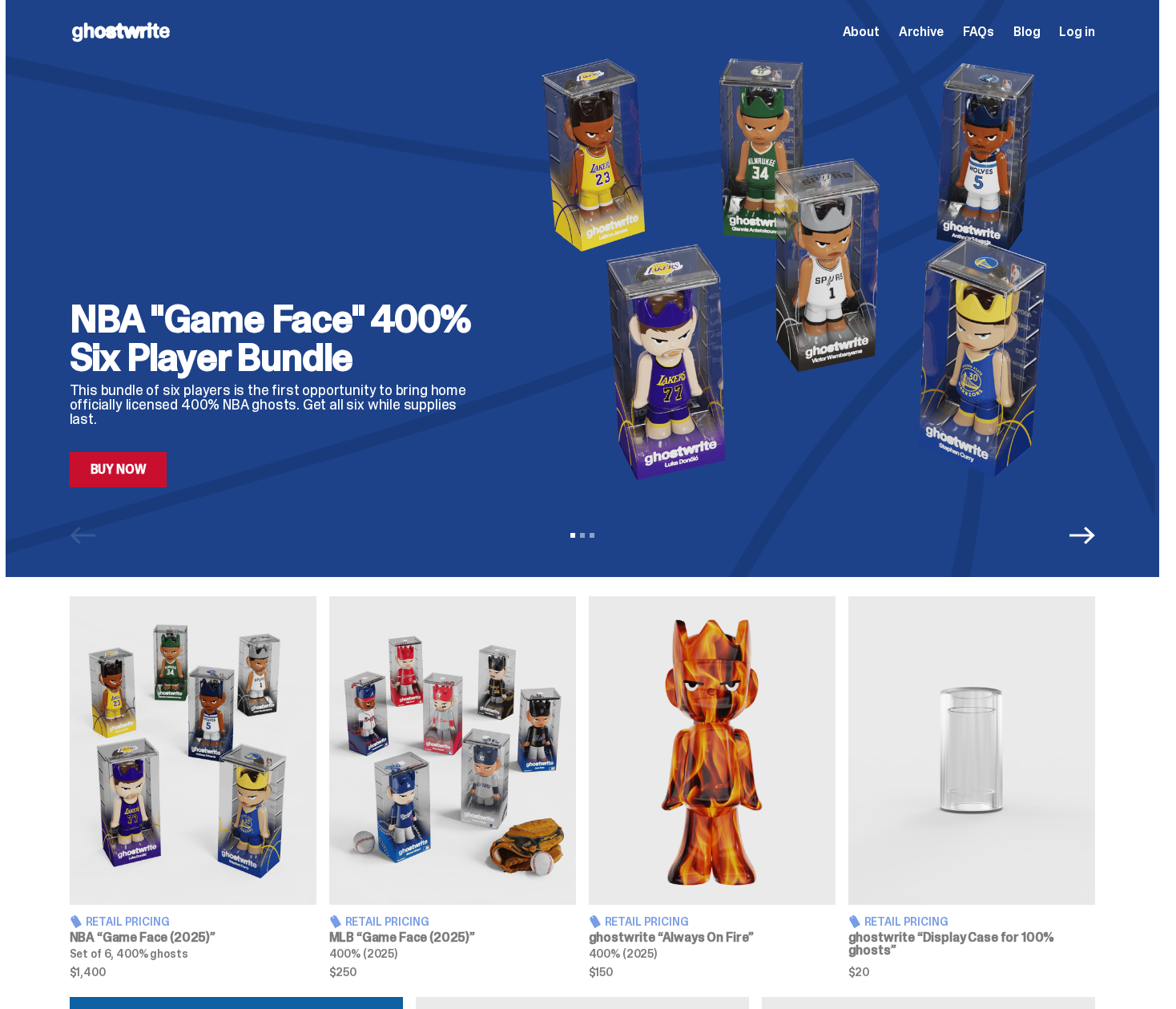
click at [1078, 526] on icon "Next" at bounding box center [1082, 535] width 25 height 25
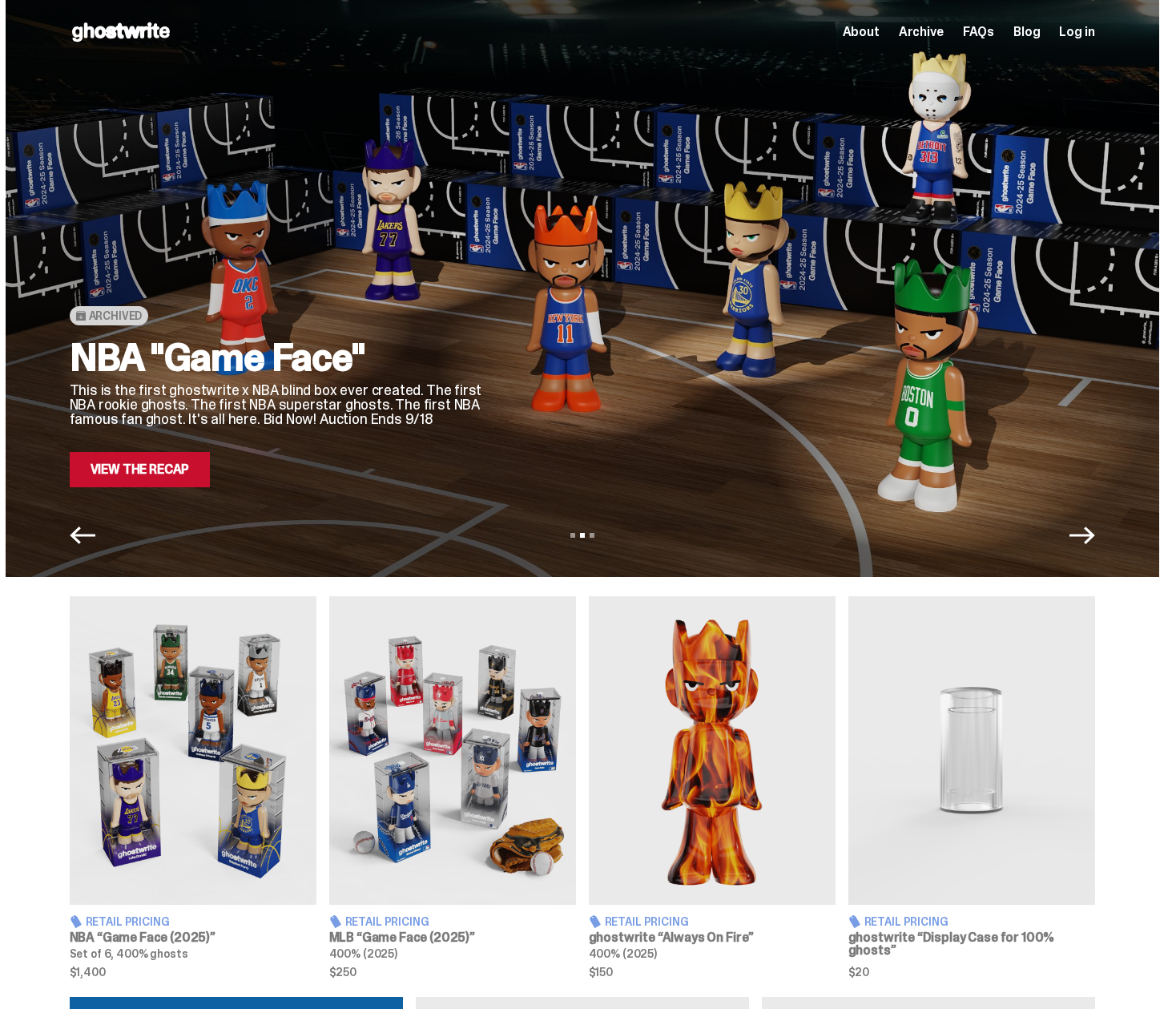
click at [1078, 526] on icon "Next" at bounding box center [1082, 535] width 25 height 25
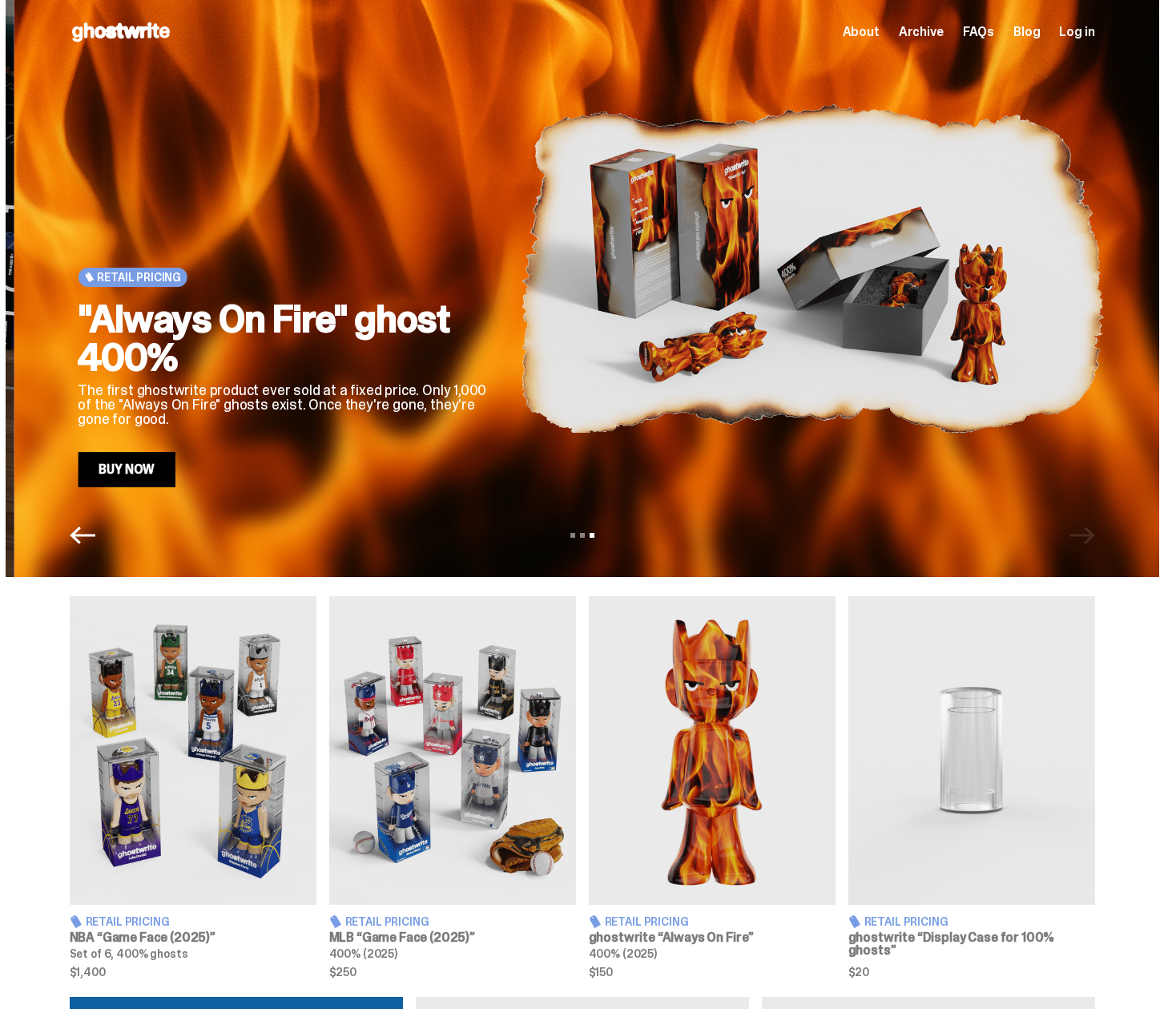
click at [1078, 526] on div "View slide 1 View slide 2 View slide 3" at bounding box center [582, 535] width 1153 height 25
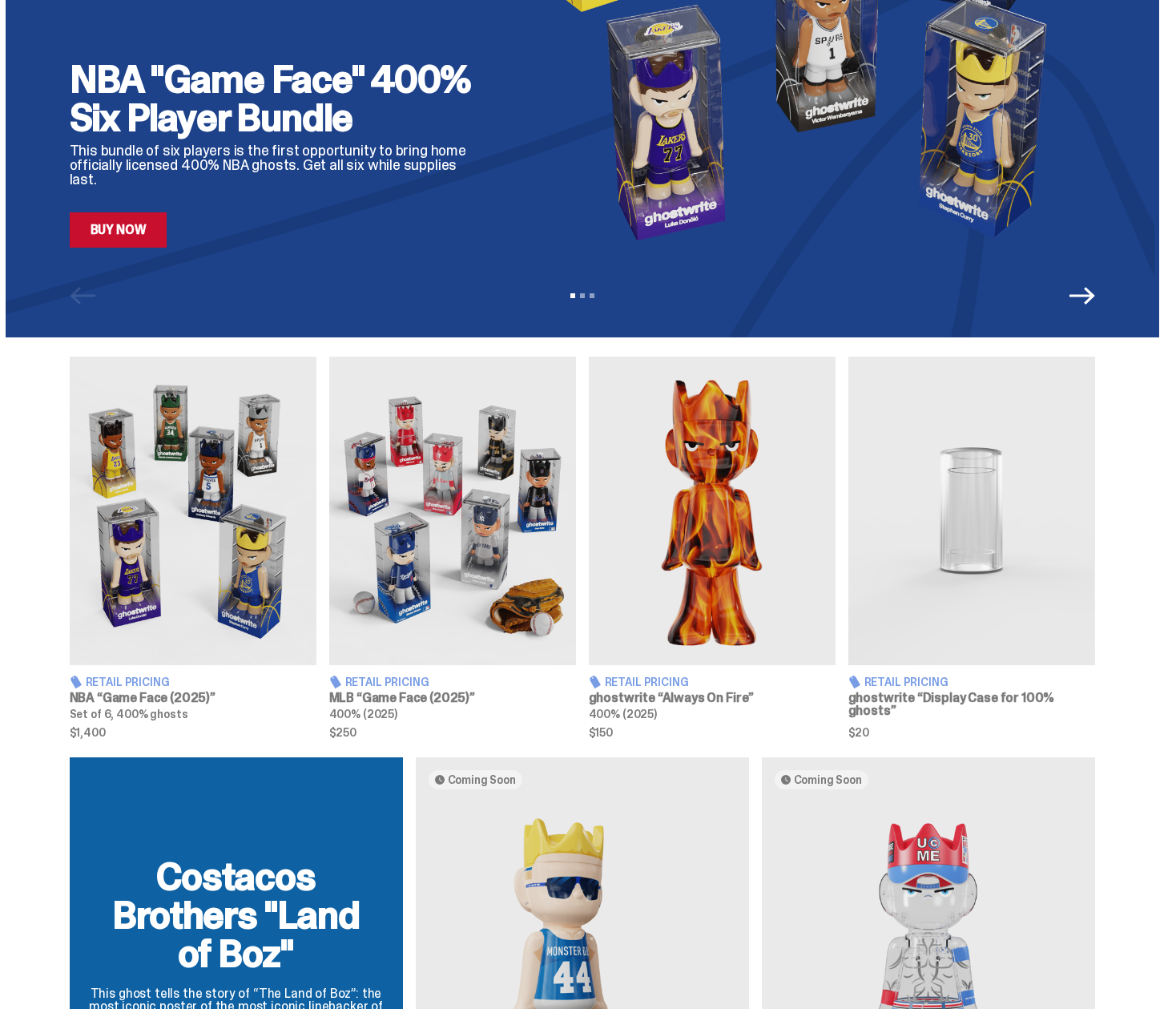
scroll to position [262, 0]
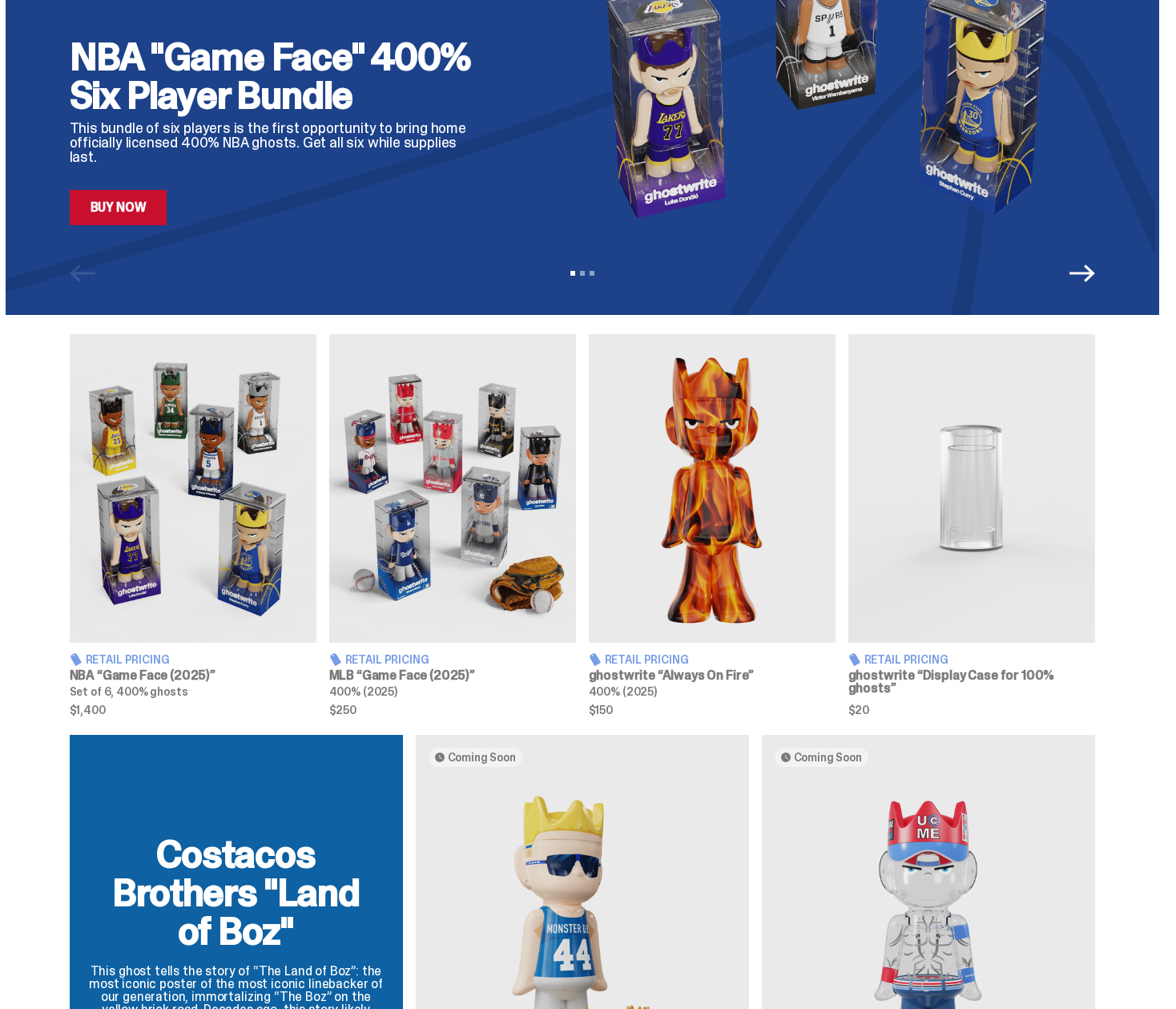
click at [290, 534] on img at bounding box center [193, 488] width 246 height 308
